Goal: Transaction & Acquisition: Purchase product/service

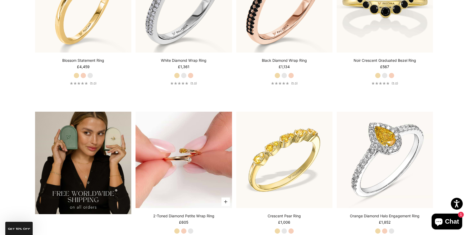
scroll to position [1054, 0]
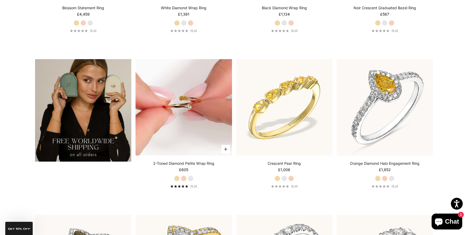
click at [171, 100] on img at bounding box center [184, 107] width 96 height 96
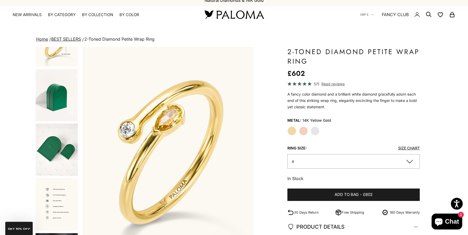
scroll to position [308, 0]
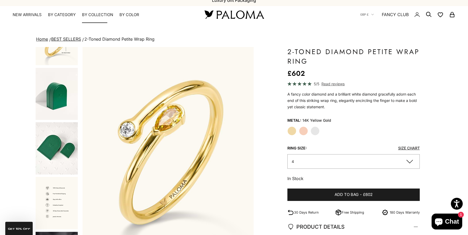
click at [98, 13] on summary "By Collection" at bounding box center [97, 14] width 31 height 5
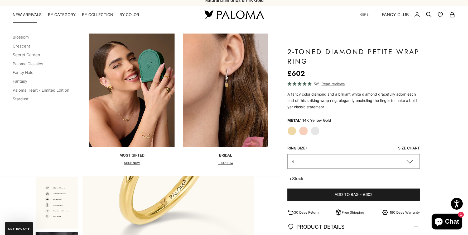
click at [23, 13] on link "NEW ARRIVALS" at bounding box center [27, 14] width 29 height 5
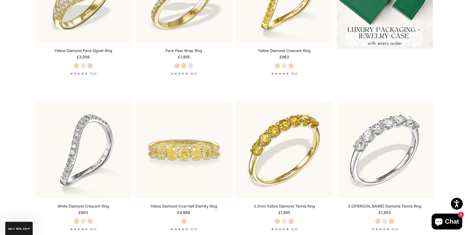
scroll to position [235, 0]
